Goal: Ask a question

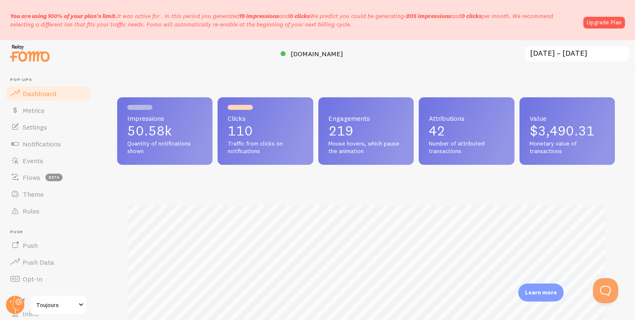
click at [554, 57] on input "[DATE] ~ [DATE]" at bounding box center [577, 53] width 106 height 17
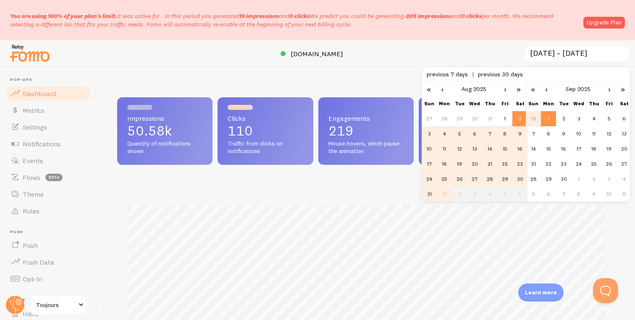
click at [550, 120] on td "1" at bounding box center [548, 118] width 15 height 15
click at [516, 66] on div at bounding box center [317, 53] width 635 height 27
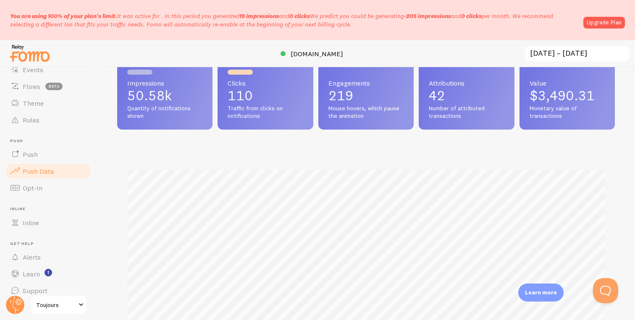
scroll to position [100, 0]
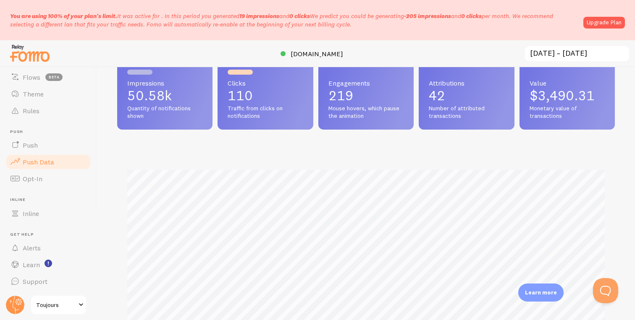
click at [63, 261] on link "Learn" at bounding box center [48, 264] width 86 height 17
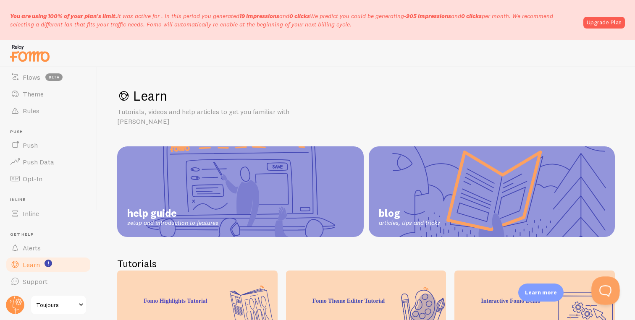
click at [599, 281] on button "Open Beacon popover" at bounding box center [603, 289] width 25 height 25
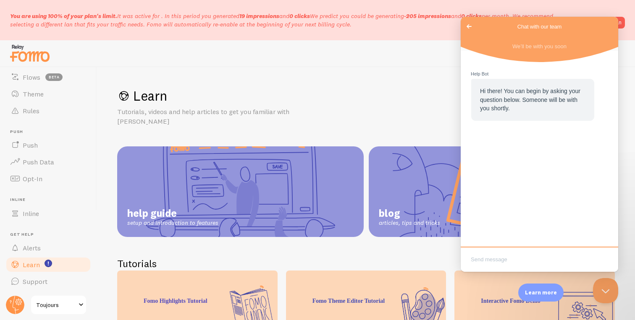
click at [469, 26] on span "Go back" at bounding box center [469, 26] width 10 height 10
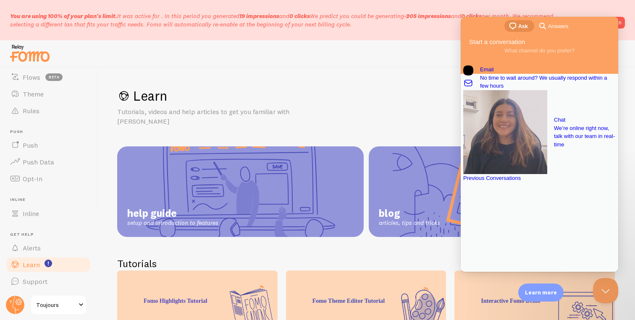
click at [408, 103] on h1 "Learn" at bounding box center [365, 95] width 497 height 17
click at [489, 174] on div at bounding box center [505, 174] width 84 height 0
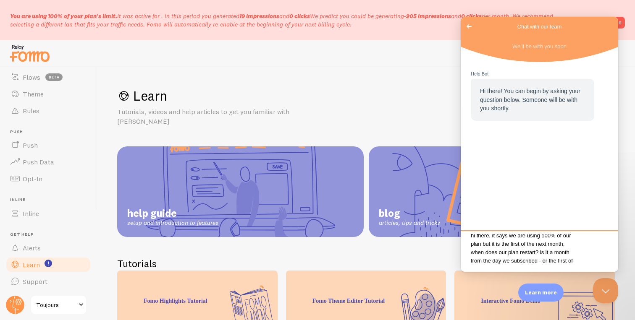
scroll to position [10, 0]
type textarea "hi there, it says we are using 100% of our plan but it is the first of the next…"
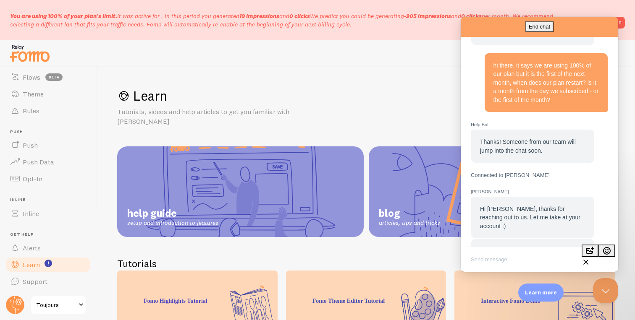
scroll to position [104, 0]
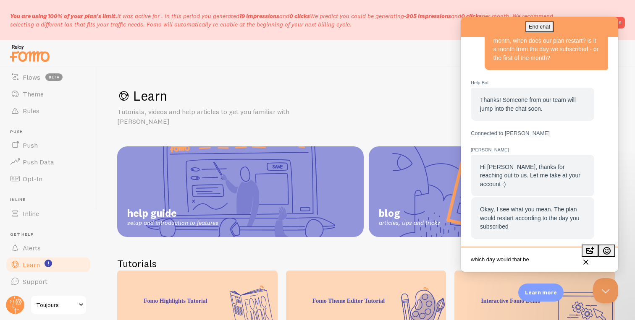
type textarea "which day would that be?"
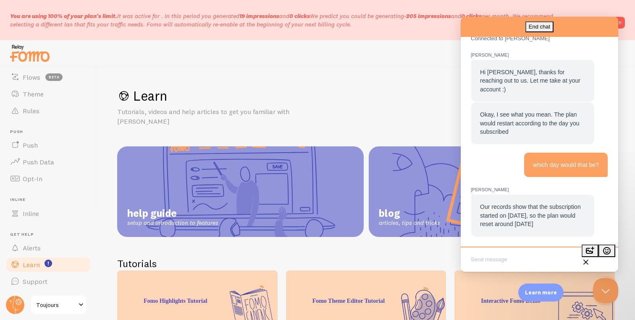
scroll to position [204, 0]
type textarea "okay thx"
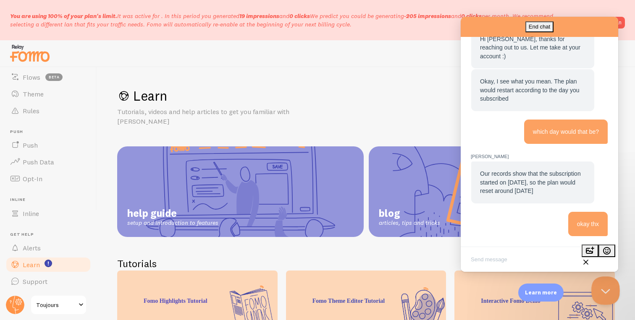
click at [607, 288] on button "Close Beacon popover" at bounding box center [603, 289] width 25 height 25
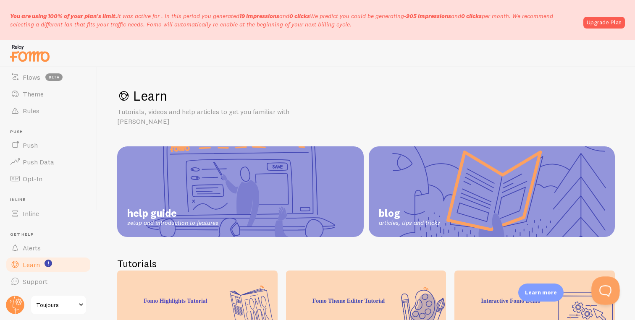
click at [609, 295] on button "Open Beacon popover" at bounding box center [603, 289] width 25 height 25
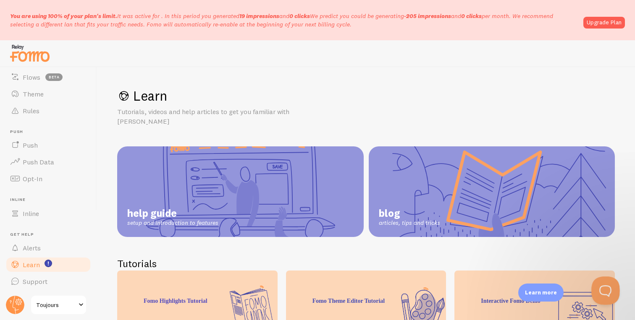
scroll to position [278, 0]
